Goal: Find contact information: Find contact information

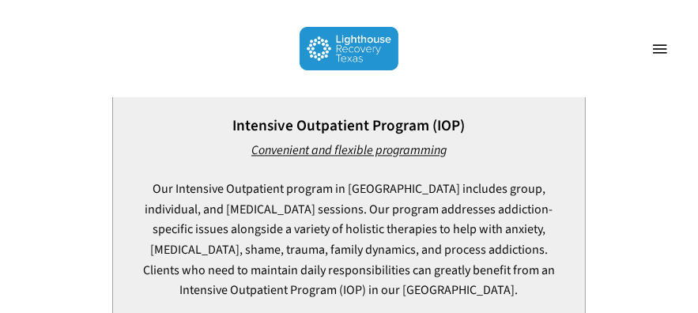
scroll to position [2108, 0]
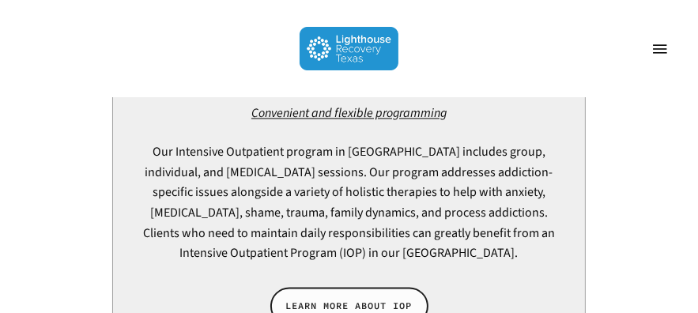
click at [330, 298] on span "LEARN MORE ABOUT IOP" at bounding box center [349, 306] width 126 height 16
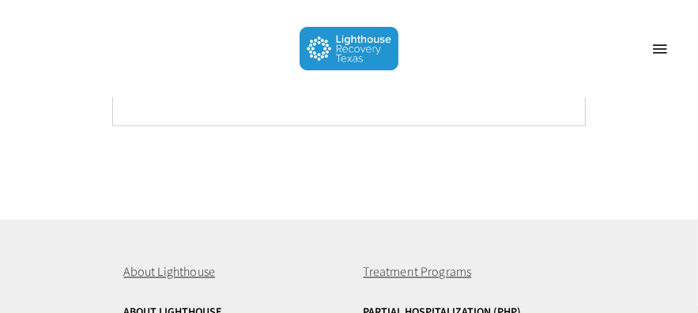
scroll to position [14146, 0]
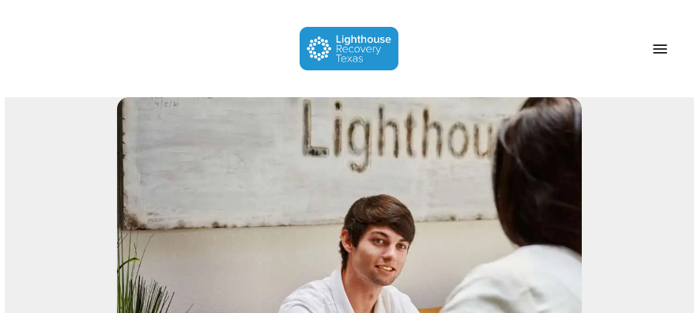
scroll to position [14380, 0]
